Goal: Obtain resource: Download file/media

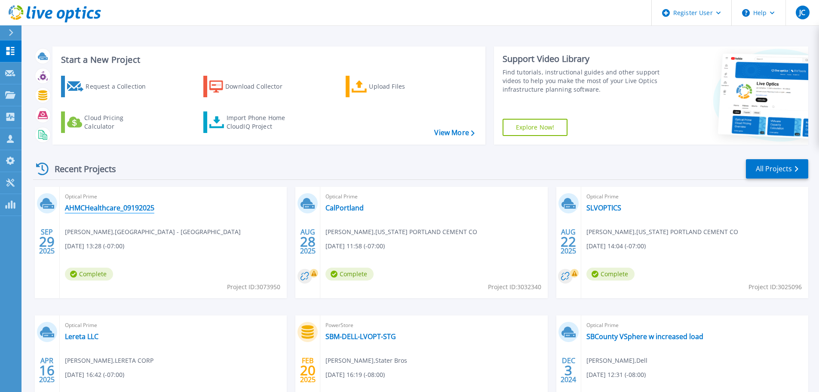
click at [127, 209] on link "AHMCHealthcare_09192025" at bounding box center [109, 207] width 89 height 9
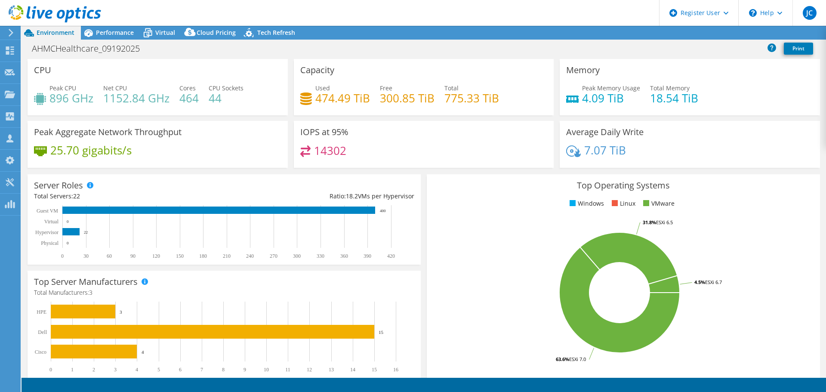
select select "USD"
click at [676, 32] on link "Reports" at bounding box center [680, 32] width 41 height 13
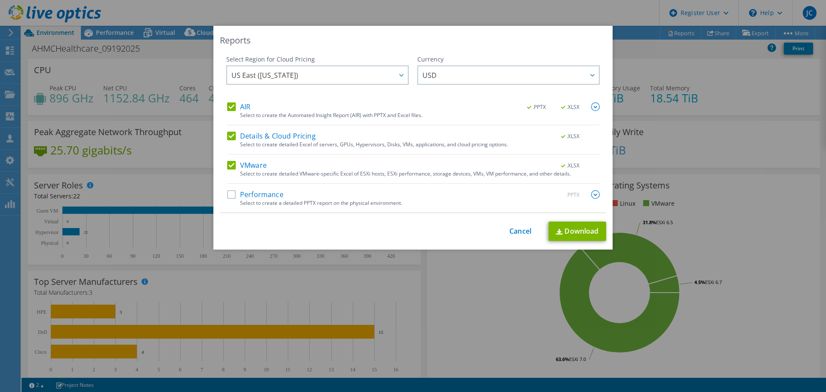
click at [230, 105] on label "AIR" at bounding box center [238, 106] width 23 height 9
click at [0, 0] on input "AIR" at bounding box center [0, 0] width 0 height 0
click at [230, 136] on label "Details & Cloud Pricing" at bounding box center [271, 136] width 89 height 9
click at [0, 0] on input "Details & Cloud Pricing" at bounding box center [0, 0] width 0 height 0
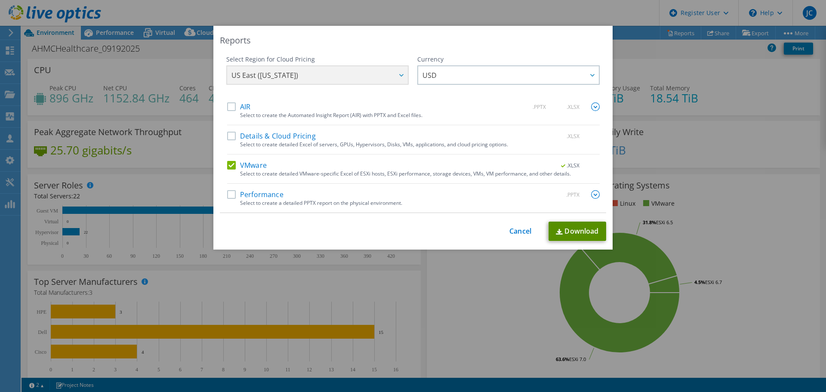
click at [576, 234] on link "Download" at bounding box center [577, 230] width 58 height 19
click at [529, 233] on div "This process may take a while, please wait... Cancel Download" at bounding box center [413, 230] width 386 height 19
click at [519, 231] on link "Cancel" at bounding box center [520, 231] width 22 height 8
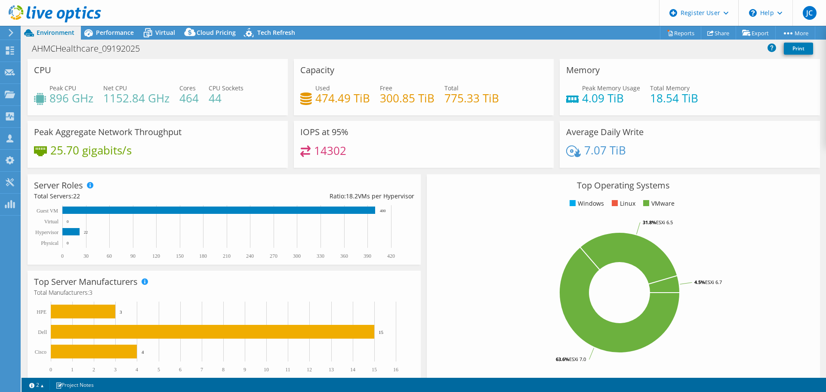
click at [118, 30] on span "Performance" at bounding box center [115, 32] width 38 height 8
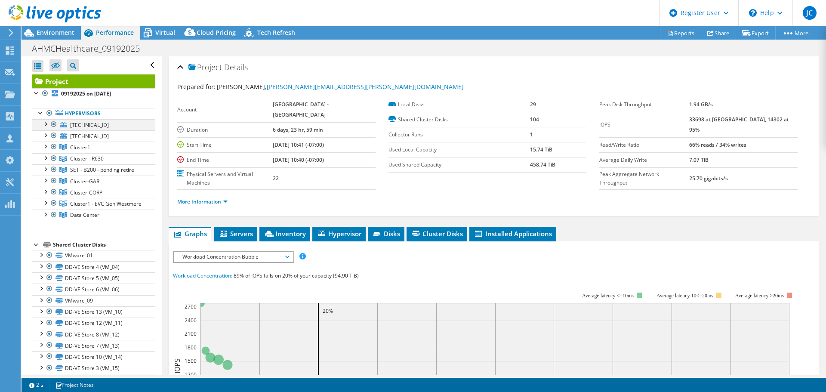
click at [42, 126] on div at bounding box center [45, 123] width 9 height 9
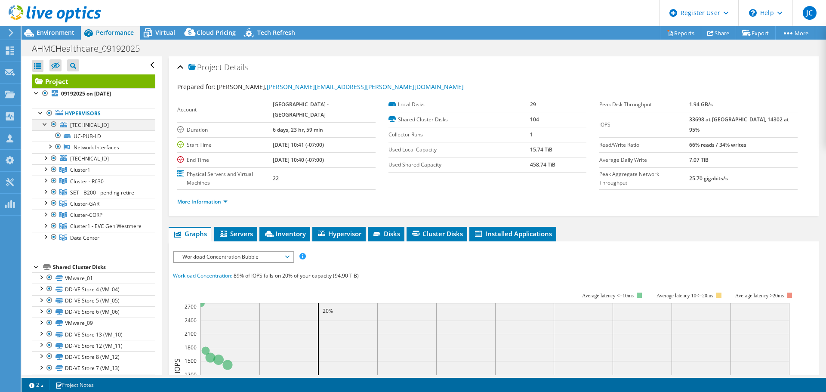
click at [42, 126] on div at bounding box center [45, 123] width 9 height 9
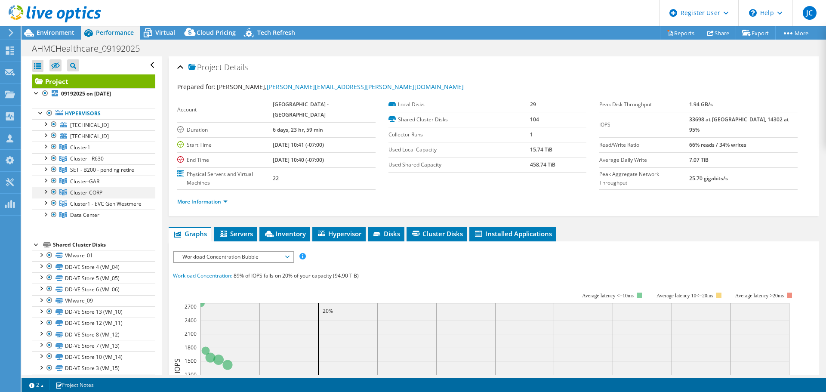
click at [46, 191] on div at bounding box center [45, 191] width 9 height 9
